Goal: Feedback & Contribution: Leave review/rating

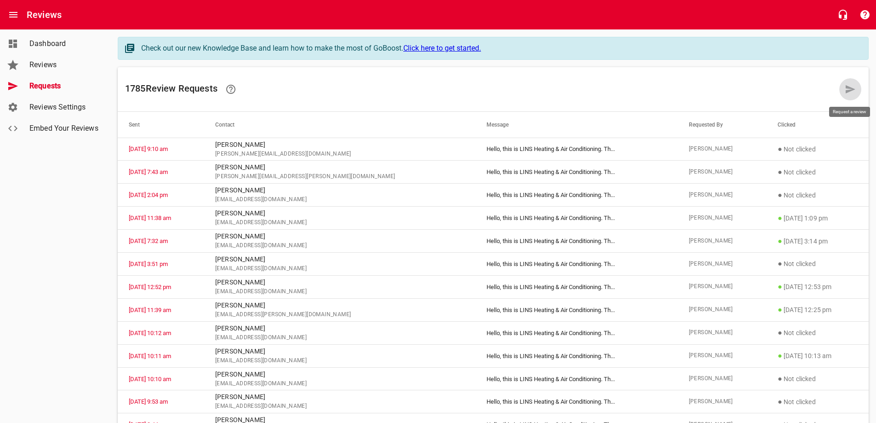
click at [846, 90] on icon at bounding box center [850, 89] width 11 height 11
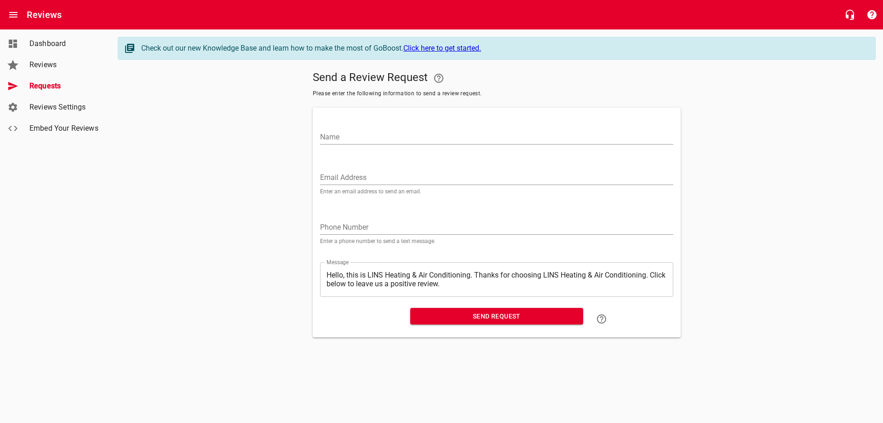
click at [351, 174] on input "Email Address" at bounding box center [496, 177] width 353 height 15
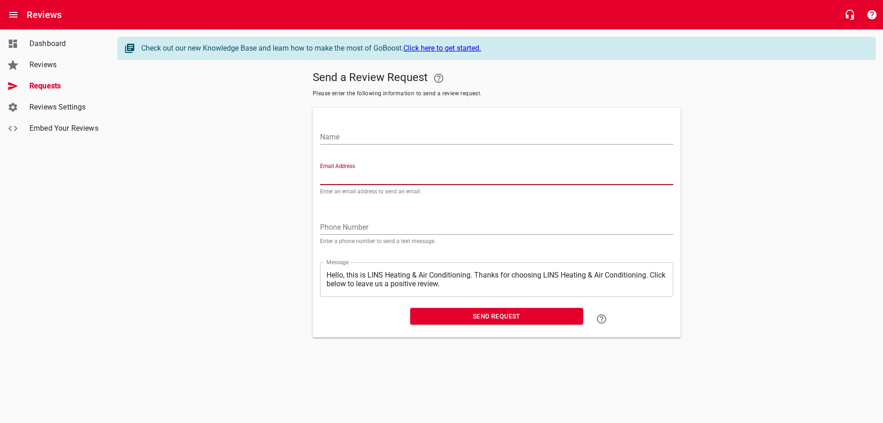
paste input "[EMAIL_ADDRESS][DOMAIN_NAME]"
type input "[EMAIL_ADDRESS][DOMAIN_NAME]"
click at [369, 138] on input "Name" at bounding box center [496, 137] width 353 height 15
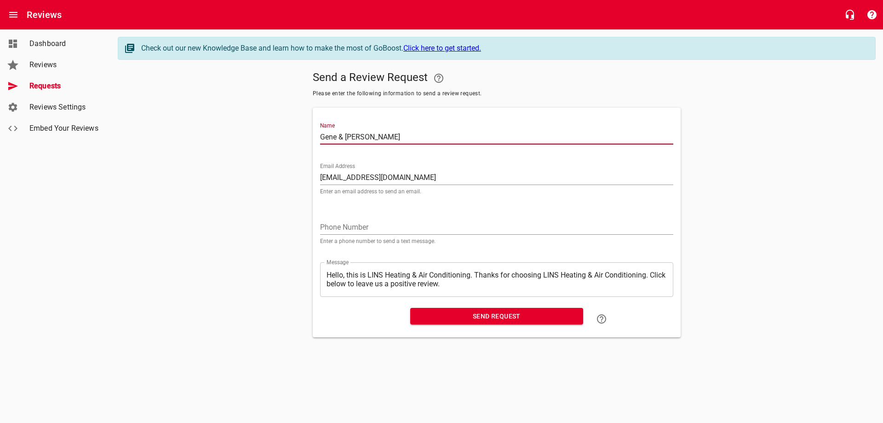
type input "Gene & [PERSON_NAME]"
click at [482, 321] on span "Send Request" at bounding box center [497, 315] width 158 height 11
